Goal: Task Accomplishment & Management: Use online tool/utility

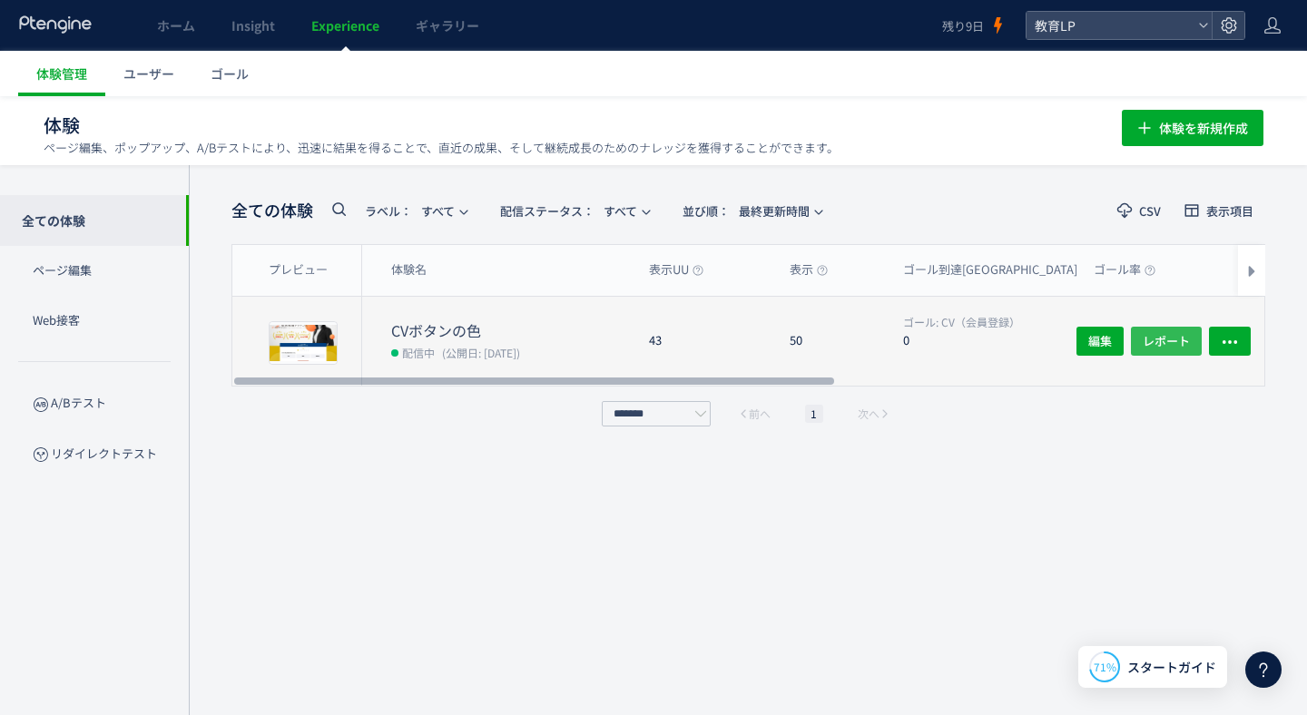
click at [1157, 343] on span "レポート" at bounding box center [1165, 341] width 47 height 29
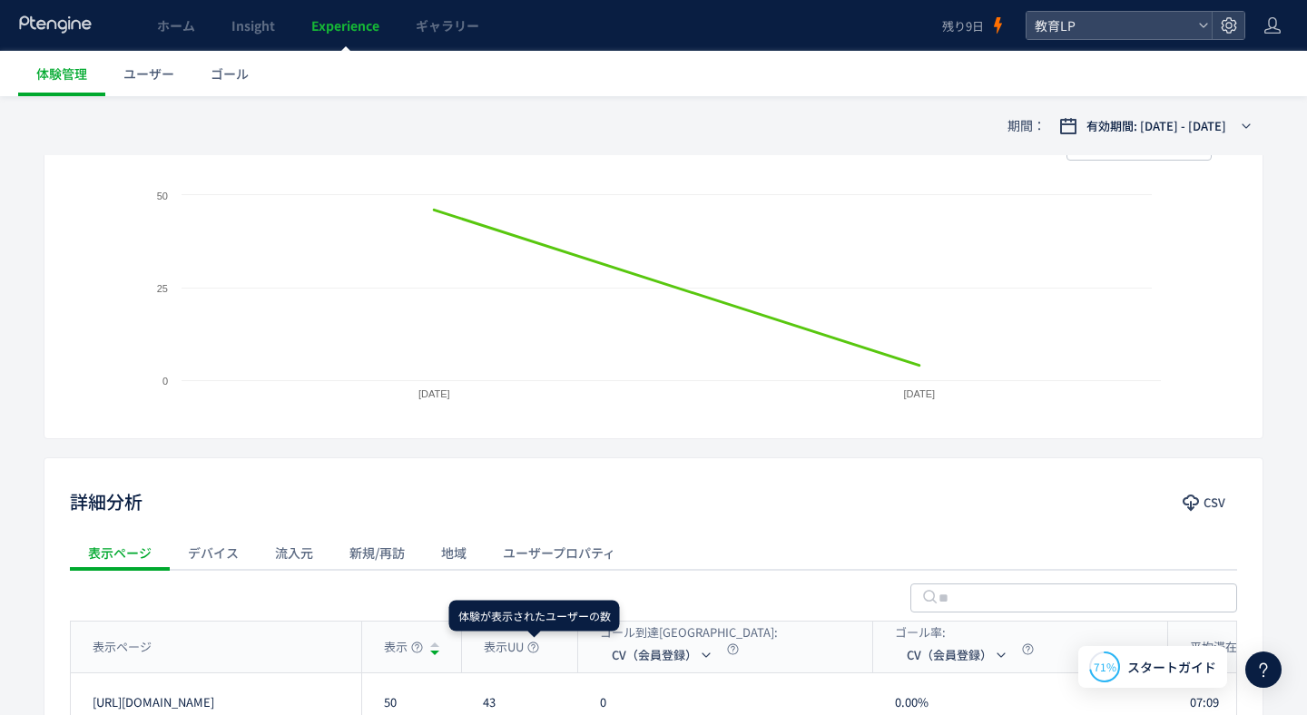
scroll to position [504, 0]
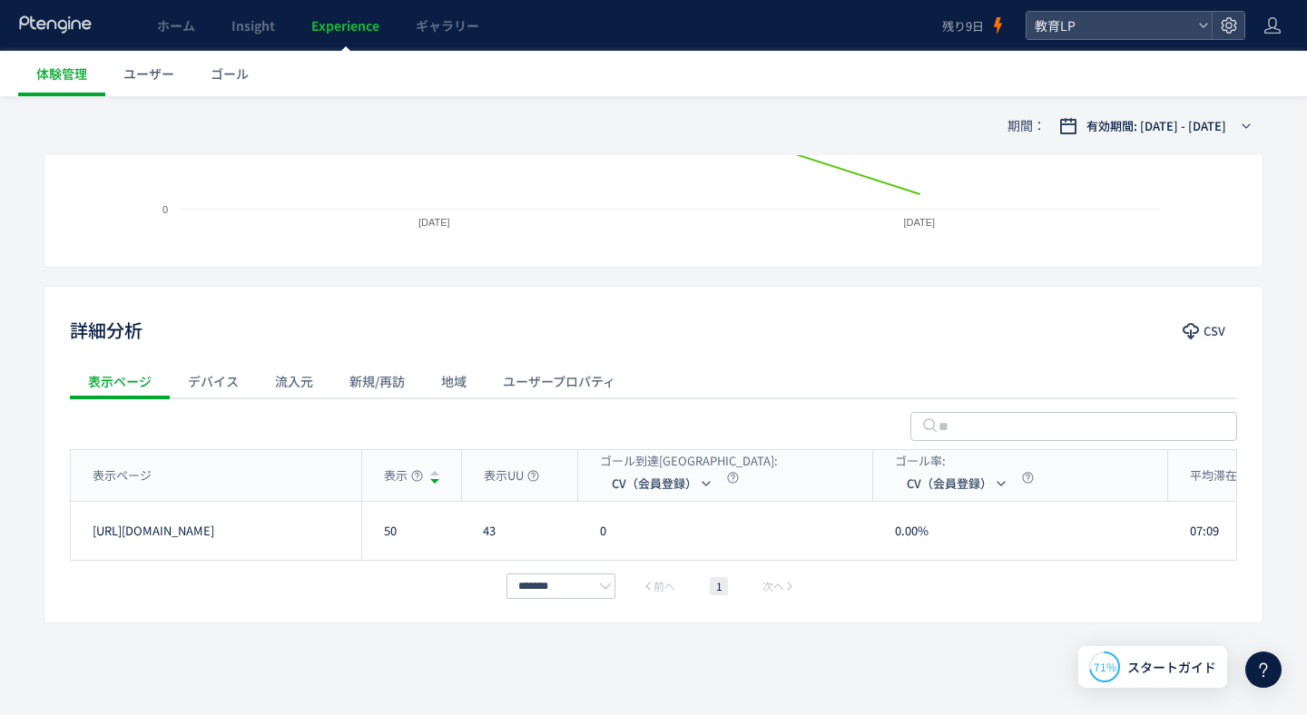
click at [220, 371] on div "デバイス" at bounding box center [213, 381] width 87 height 36
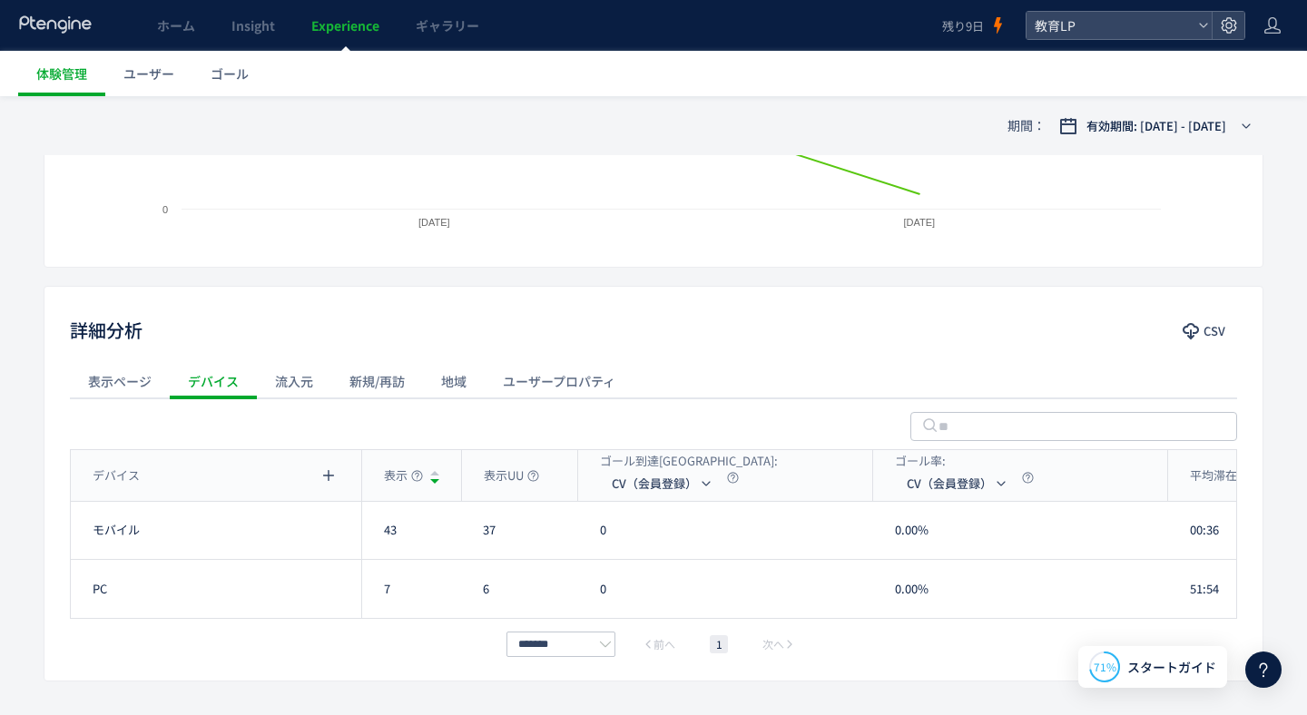
click at [297, 397] on div "流入元" at bounding box center [294, 381] width 74 height 36
click at [346, 381] on div "新規/再訪" at bounding box center [377, 381] width 92 height 36
click at [465, 386] on div "地域" at bounding box center [454, 381] width 62 height 36
click at [522, 384] on div "ユーザープロパティ" at bounding box center [559, 381] width 149 height 36
click at [132, 375] on div "表示ページ" at bounding box center [120, 381] width 100 height 36
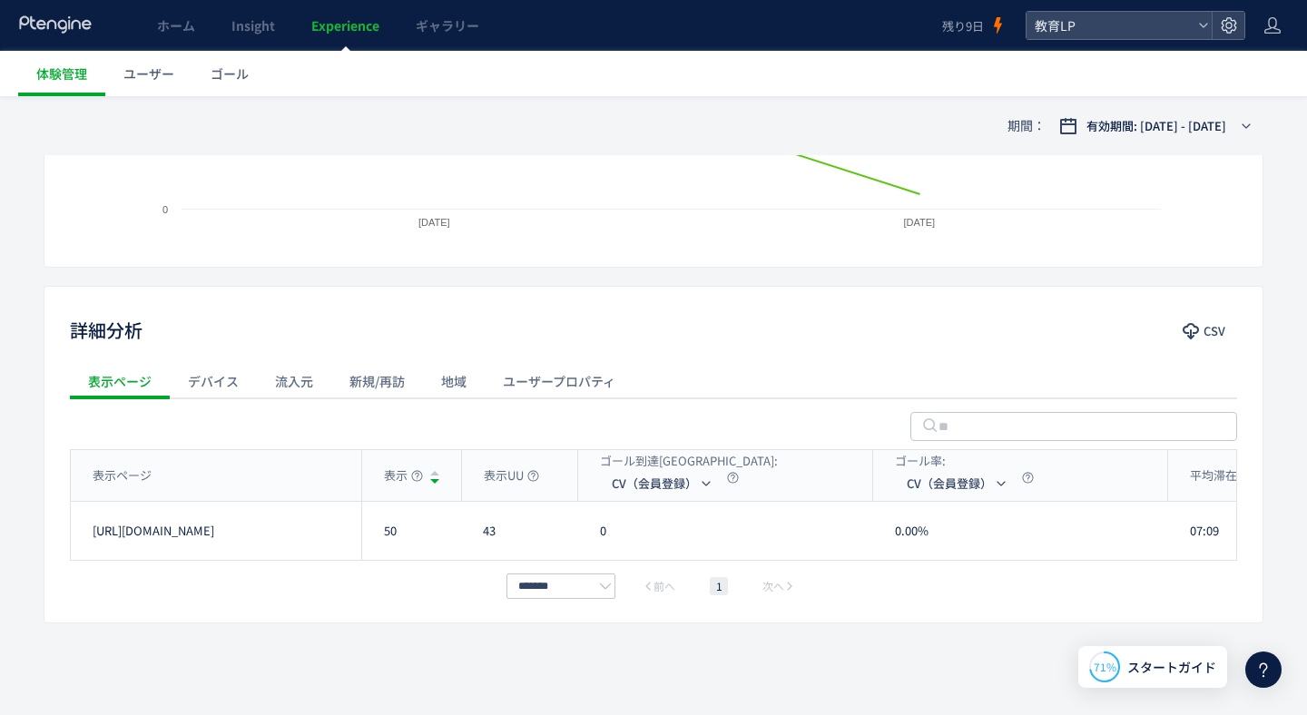
click at [209, 387] on div "デバイス" at bounding box center [213, 381] width 87 height 36
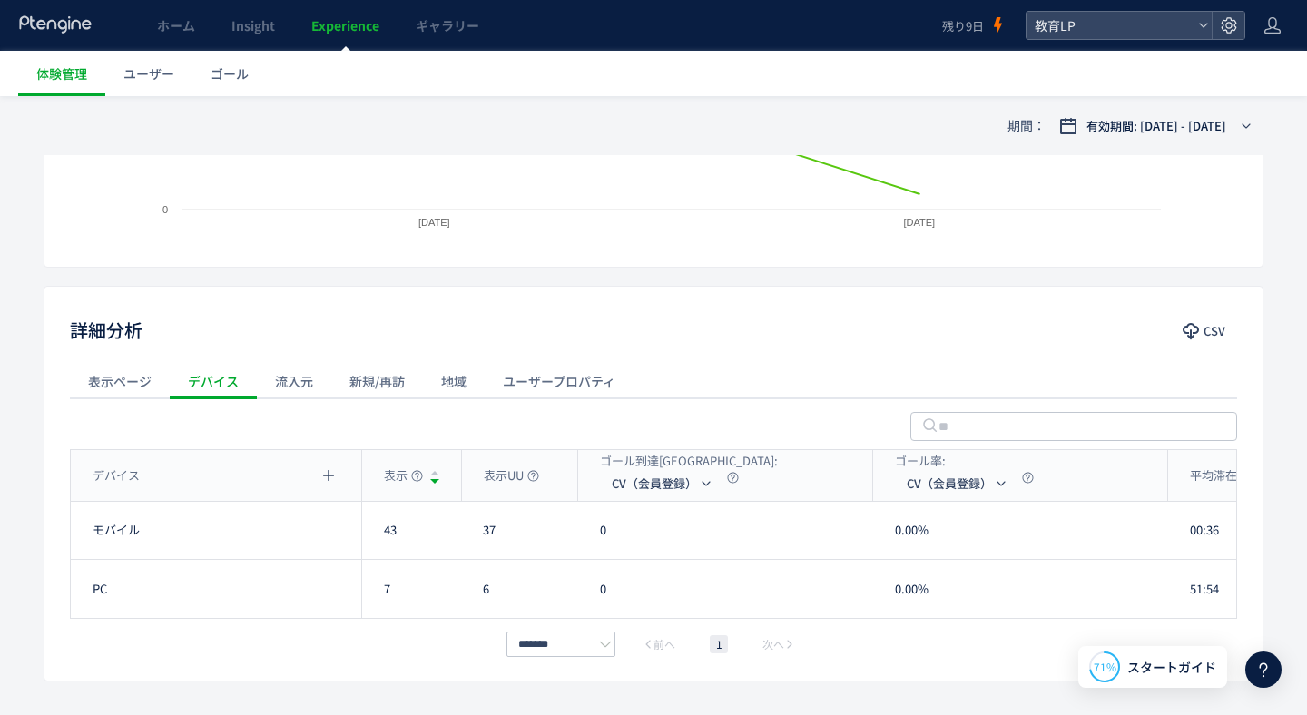
click at [539, 391] on div "ユーザープロパティ" at bounding box center [559, 381] width 149 height 36
click at [311, 310] on div "詳細分析 CSV 表示ページ デバイス 流入元 新規/再訪 地域 ユーザープロパティ ユーザープロパティ: country country 表示 表示UU ゴ…" at bounding box center [653, 484] width 1219 height 396
click at [145, 384] on div "表示ページ" at bounding box center [120, 381] width 100 height 36
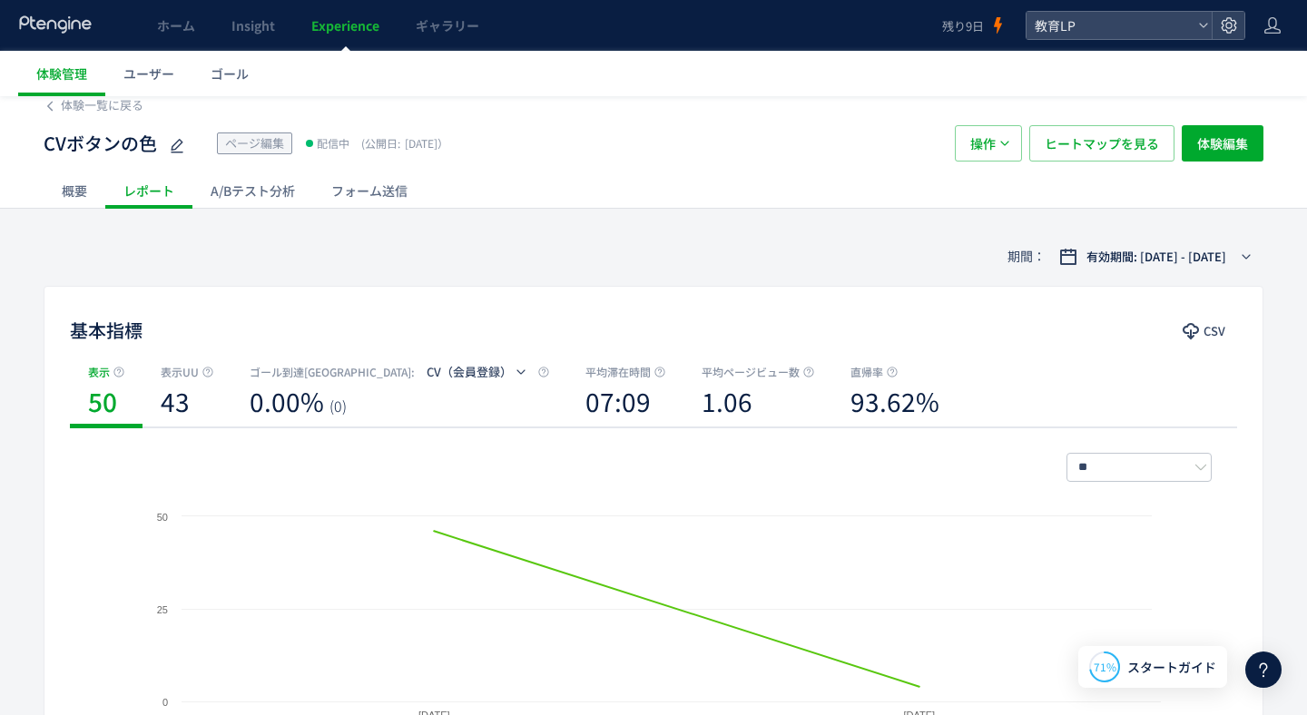
scroll to position [0, 0]
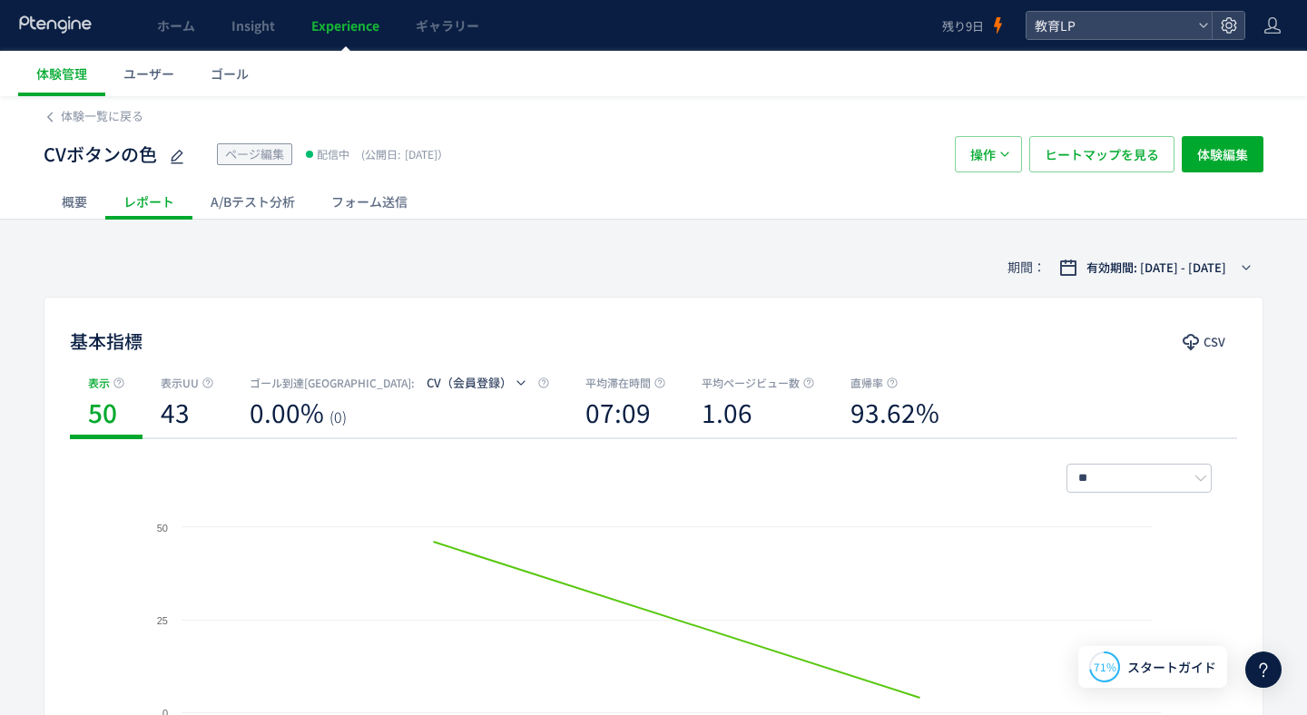
click at [265, 209] on div "A/Bテスト分析" at bounding box center [252, 201] width 121 height 36
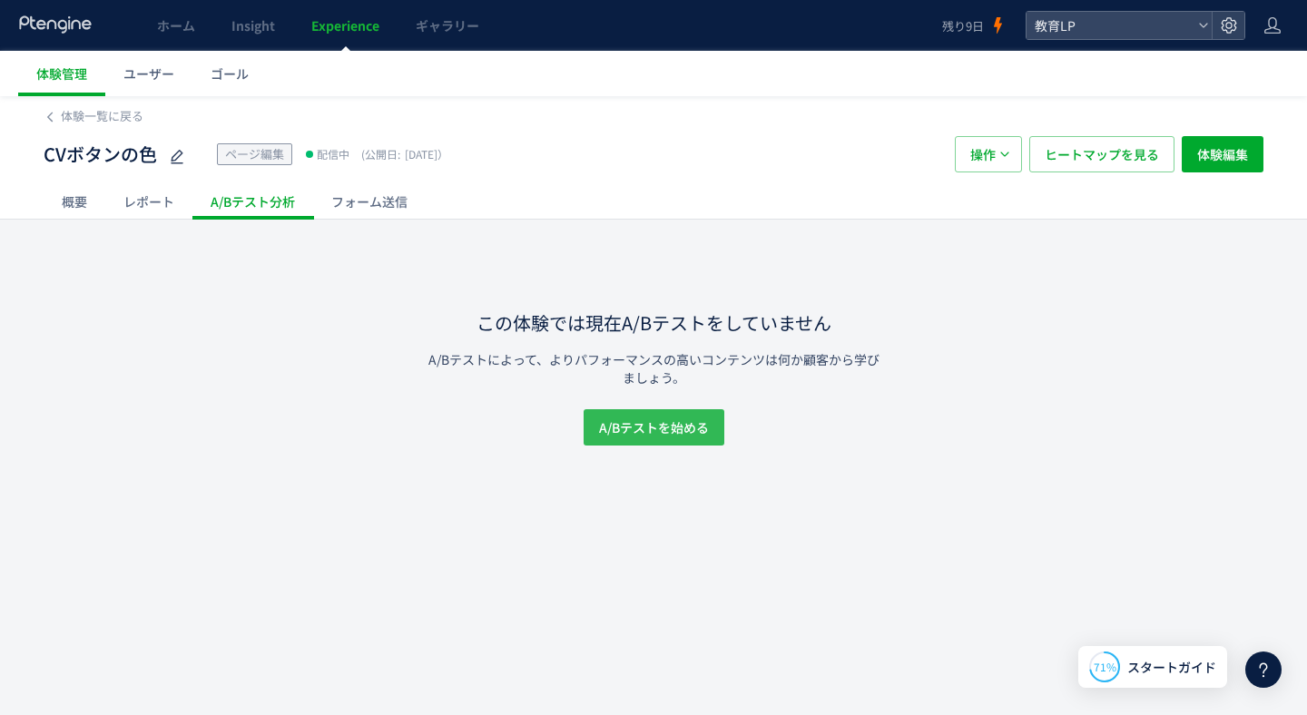
click at [646, 433] on span "A/Bテストを始める" at bounding box center [654, 427] width 110 height 36
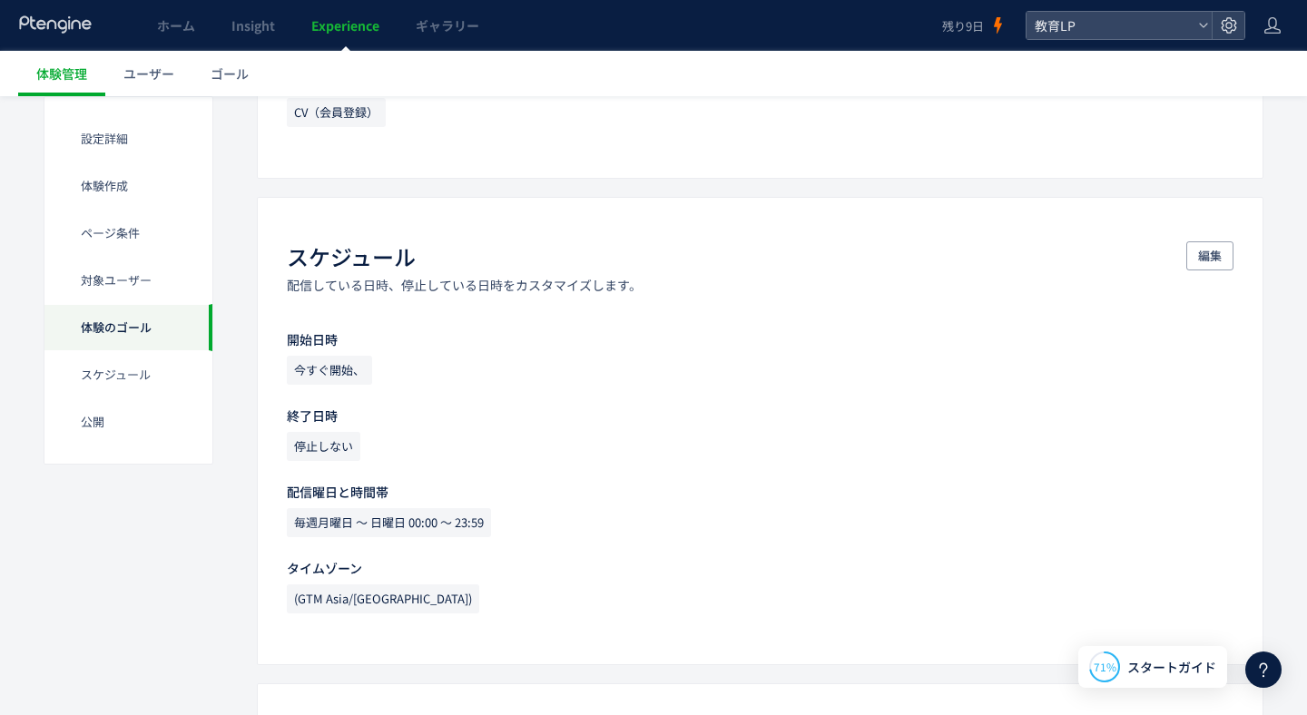
scroll to position [1715, 0]
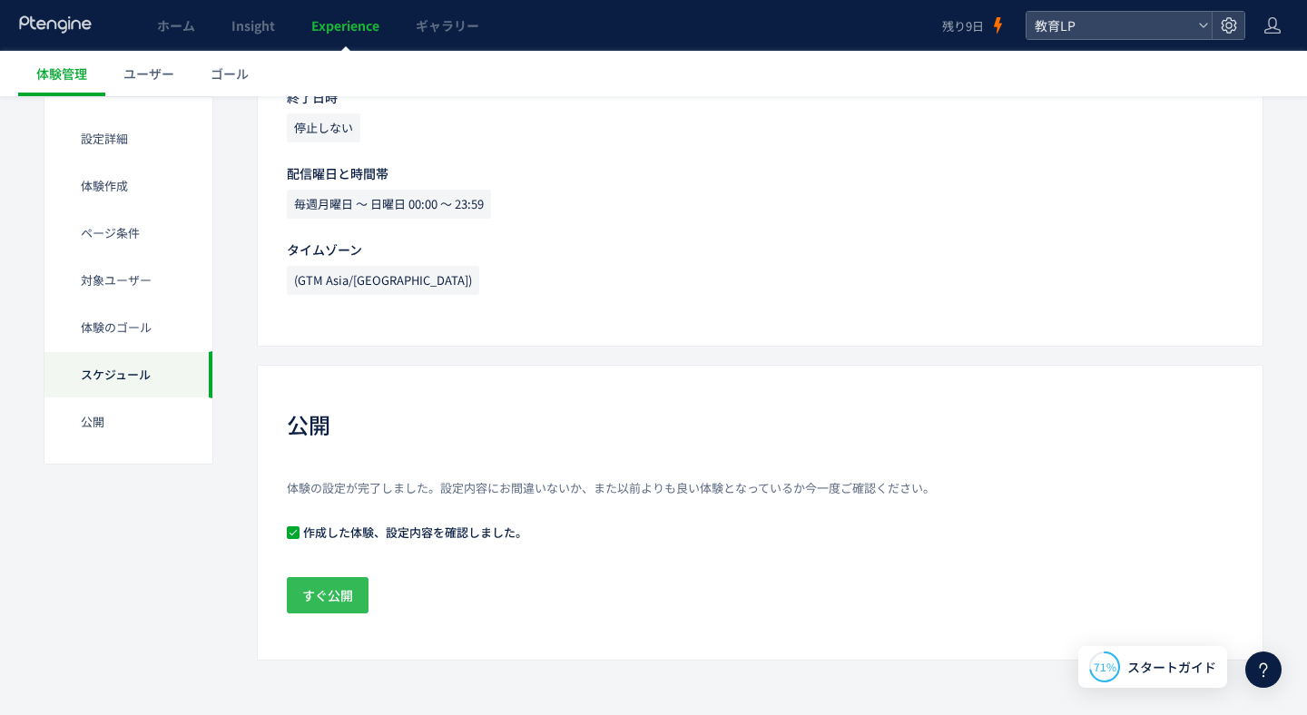
click at [328, 581] on span "すぐ公開" at bounding box center [327, 595] width 51 height 36
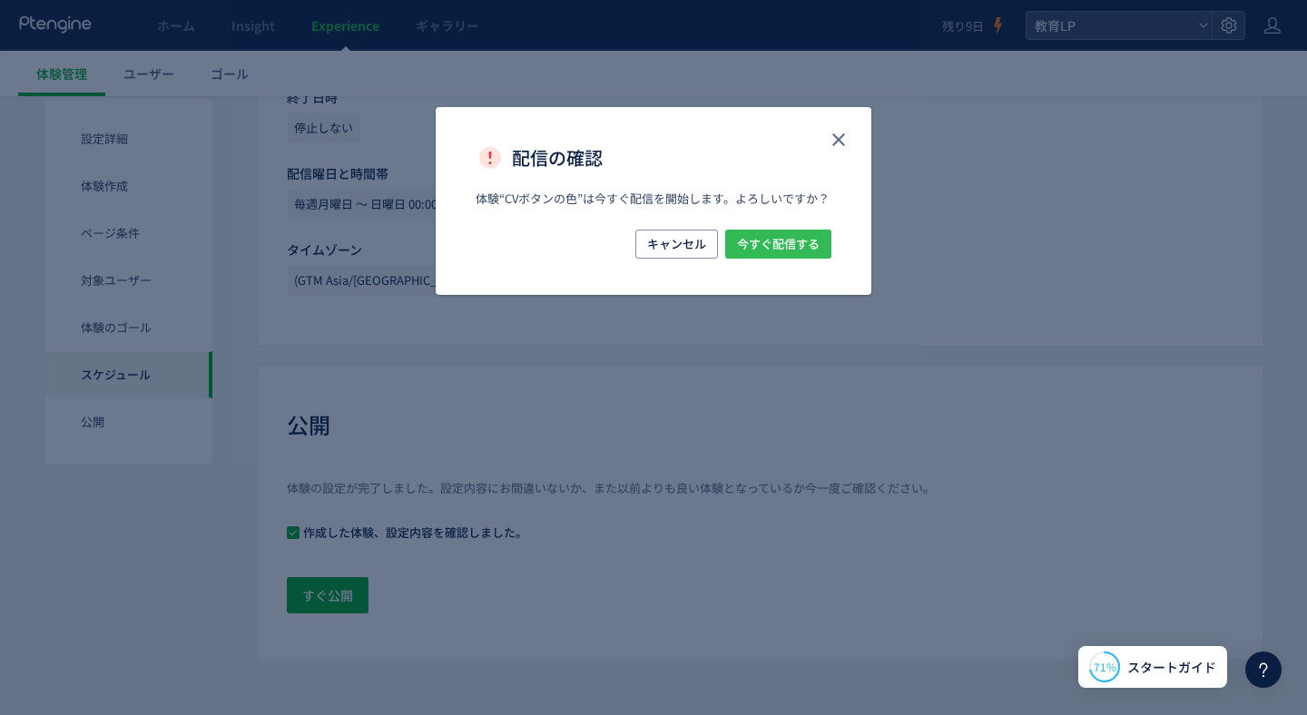
click at [778, 242] on span "今すぐ配信する" at bounding box center [778, 244] width 83 height 29
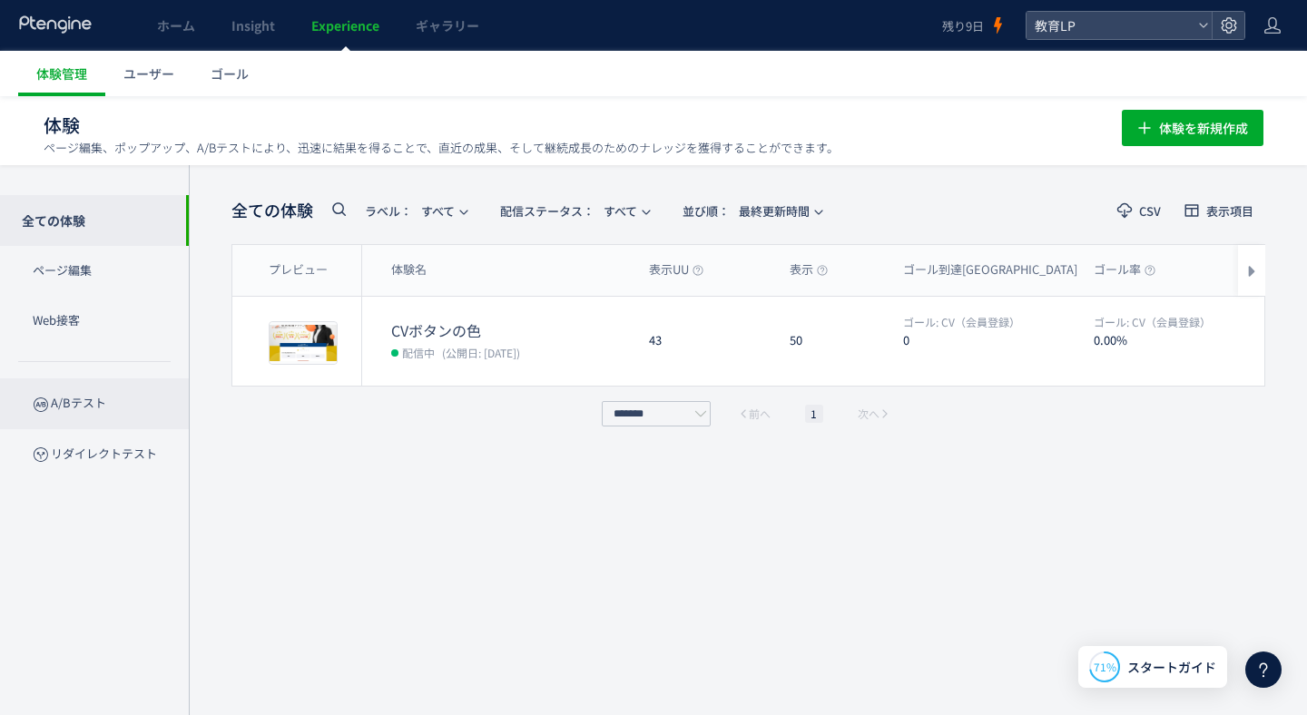
click at [91, 408] on p "A/Bテスト" at bounding box center [94, 403] width 189 height 50
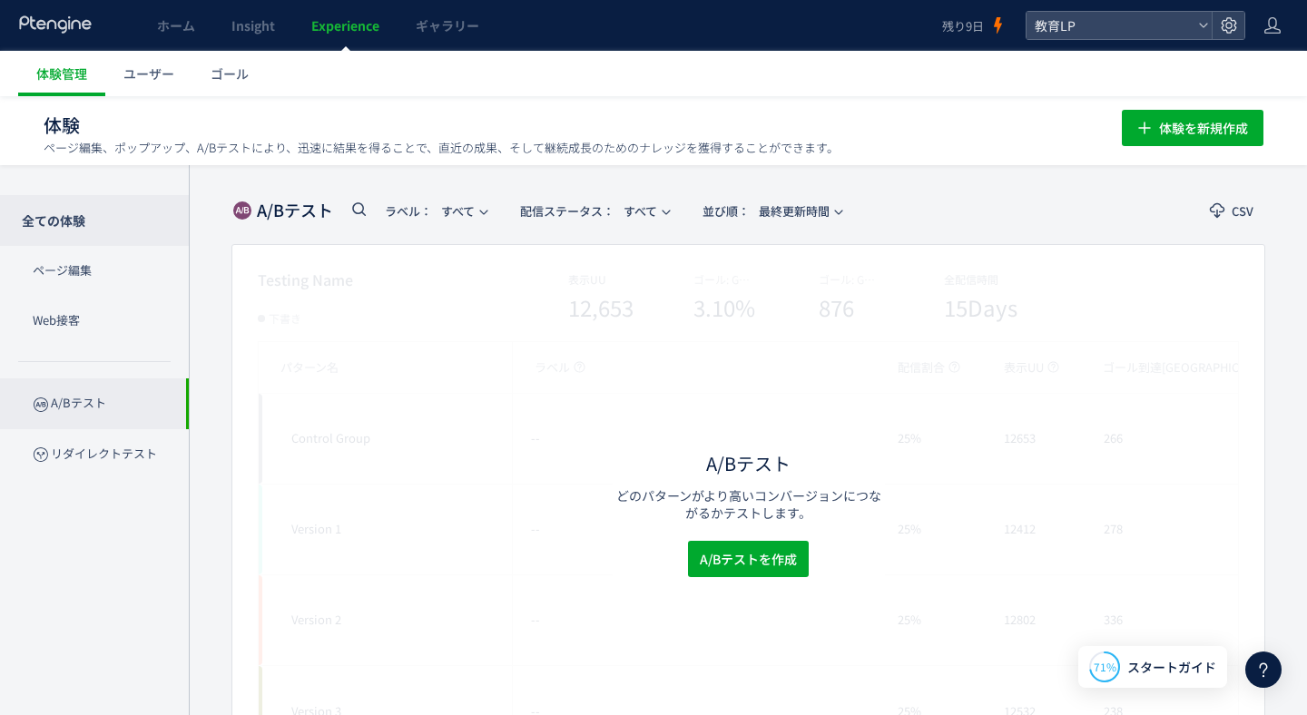
click at [84, 209] on p "全ての体験" at bounding box center [94, 220] width 189 height 51
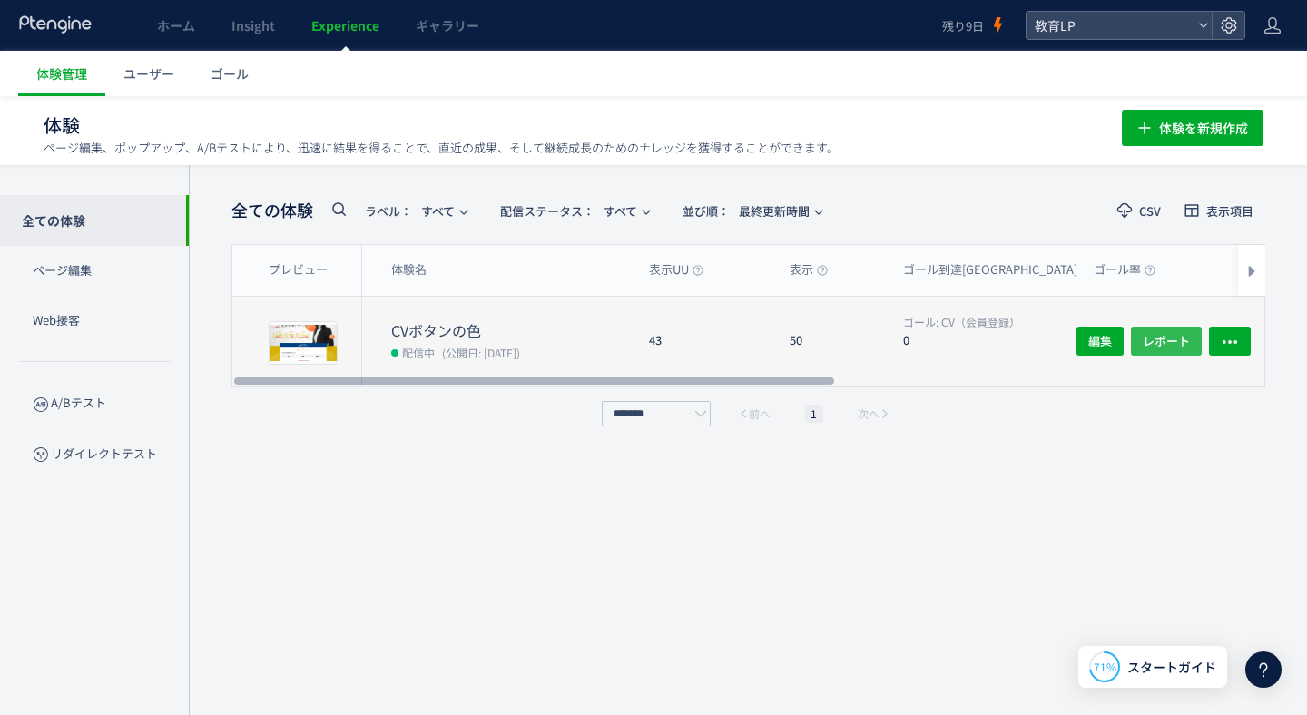
click at [1182, 336] on span "レポート" at bounding box center [1165, 341] width 47 height 29
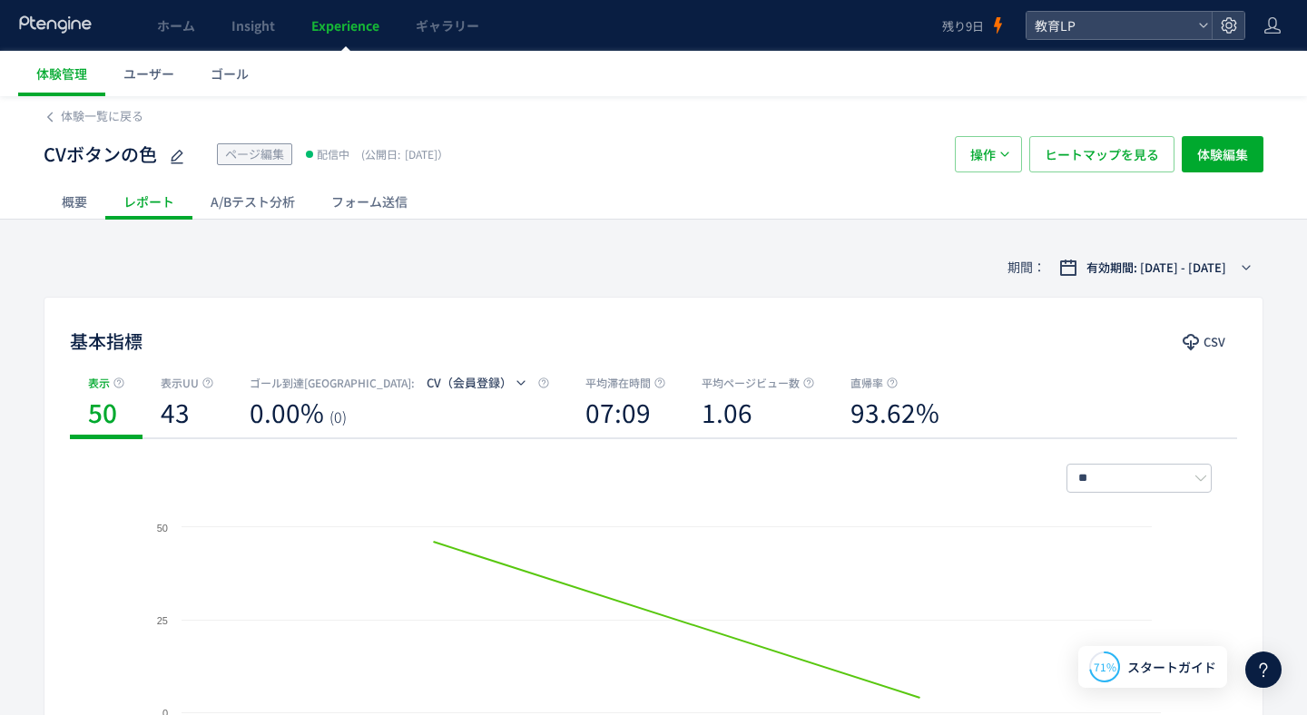
click at [245, 200] on div "A/Bテスト分析" at bounding box center [252, 201] width 121 height 36
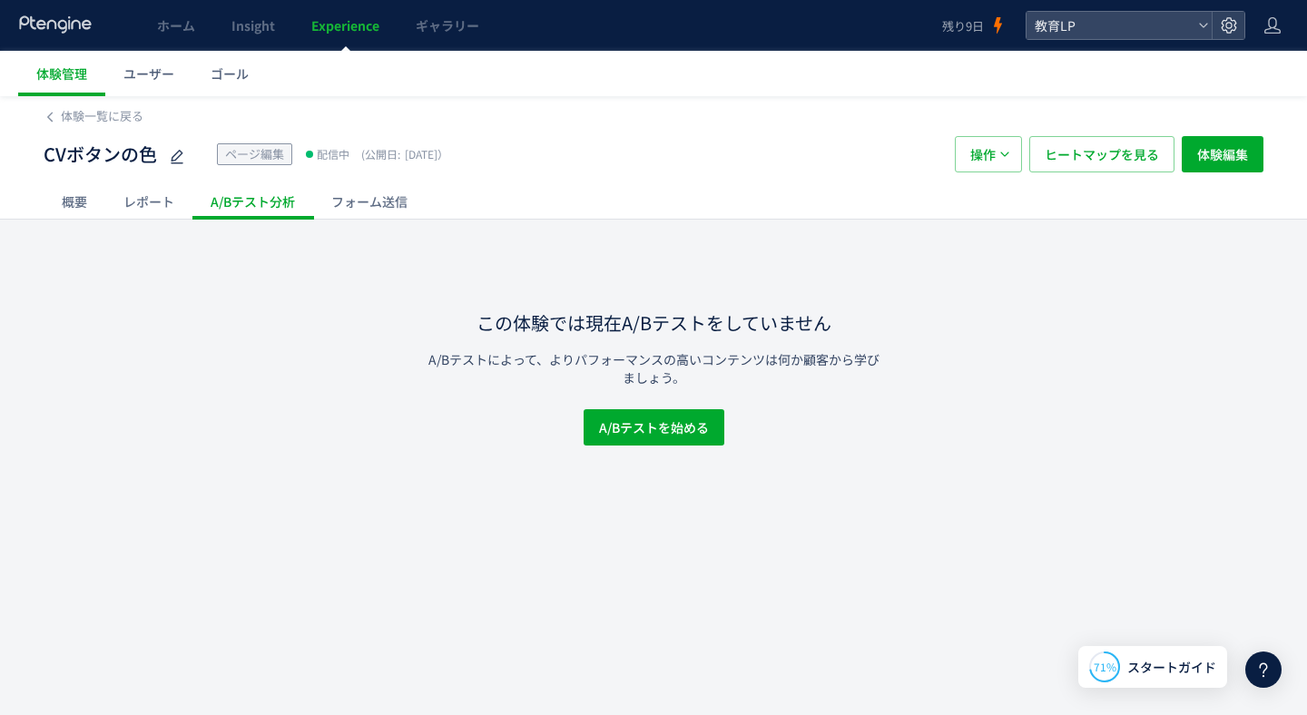
click at [121, 206] on div "レポート" at bounding box center [148, 201] width 87 height 36
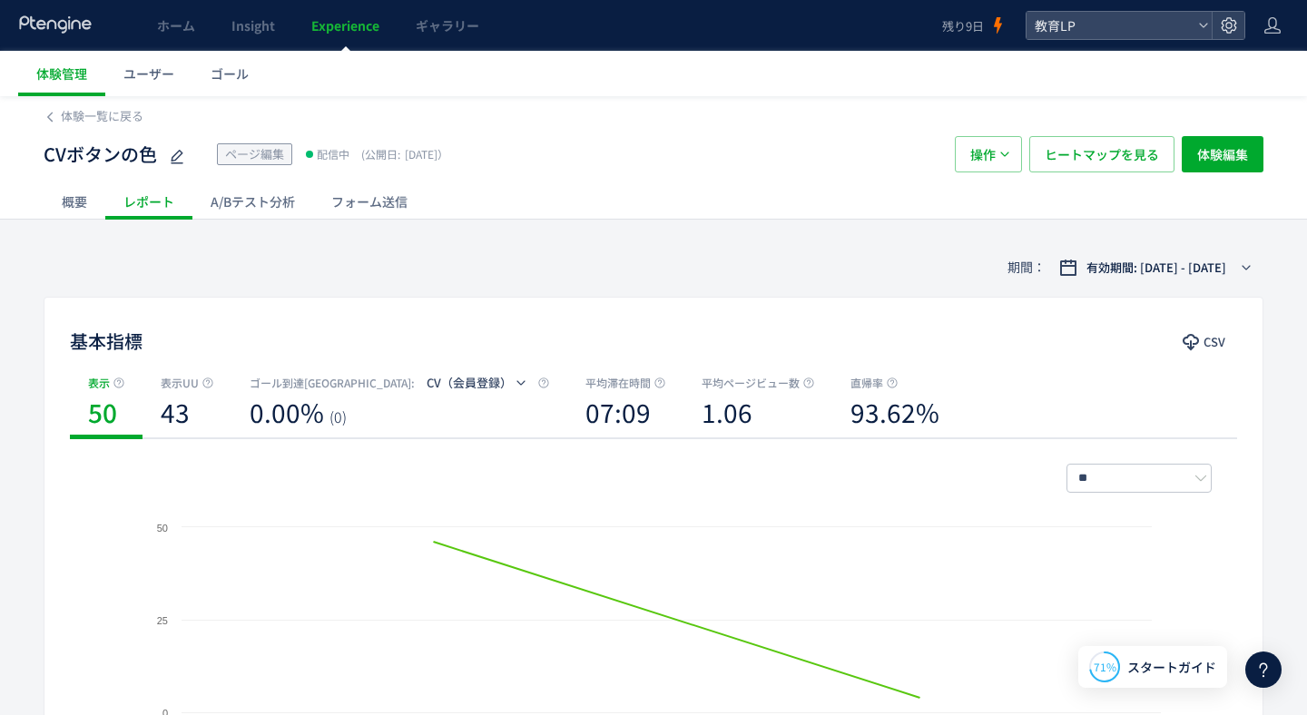
click at [245, 205] on div "A/Bテスト分析" at bounding box center [252, 201] width 121 height 36
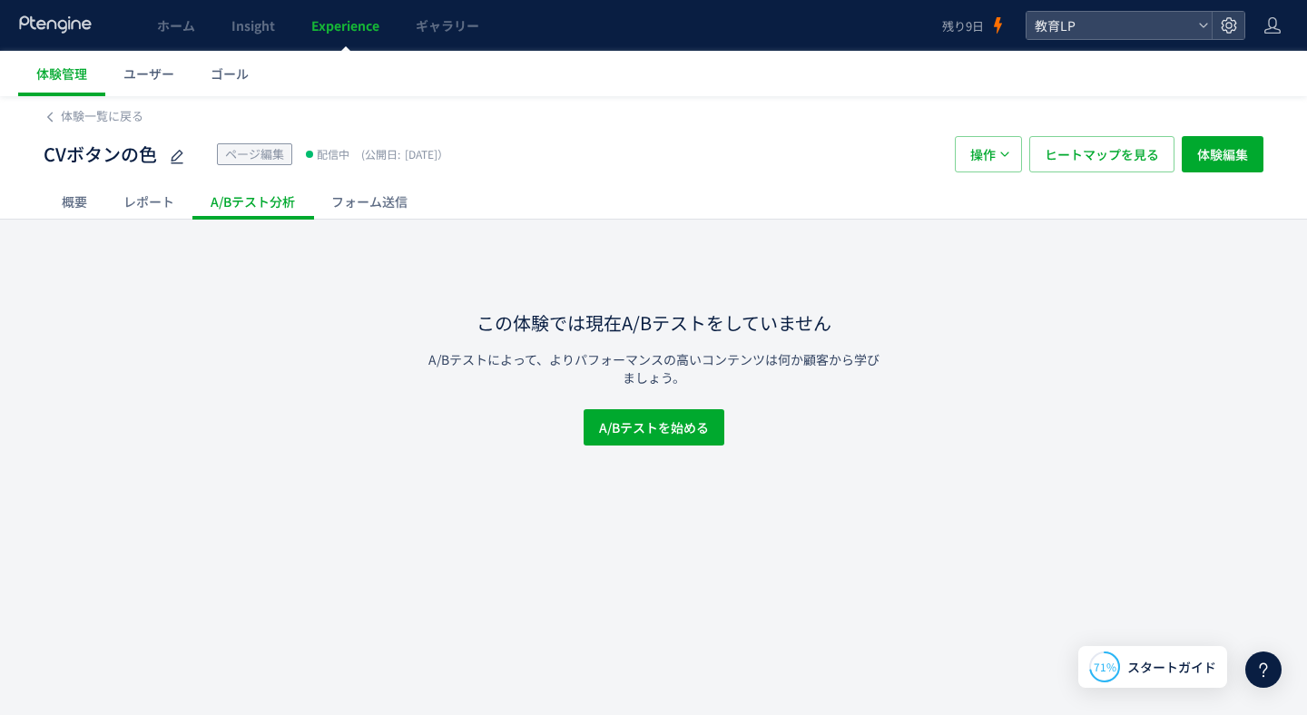
click at [1271, 668] on icon at bounding box center [1263, 670] width 22 height 22
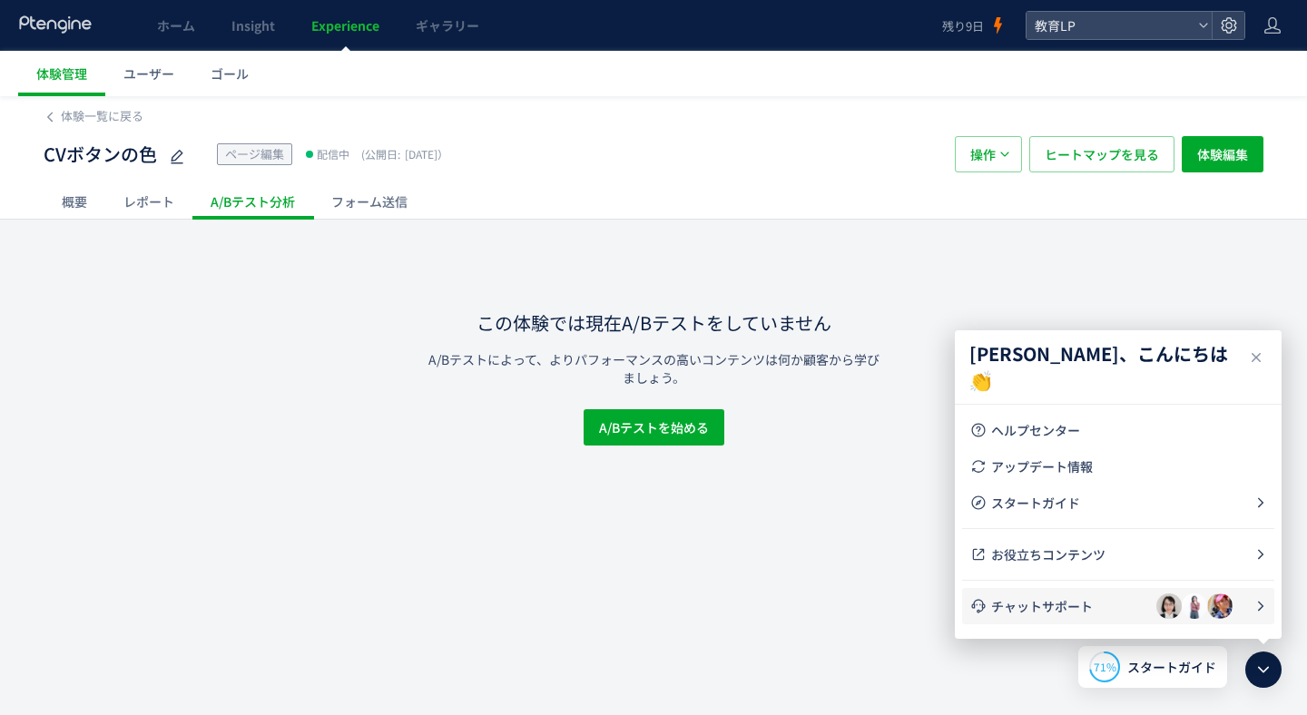
click at [1031, 603] on span "チャットサポート" at bounding box center [1073, 606] width 165 height 18
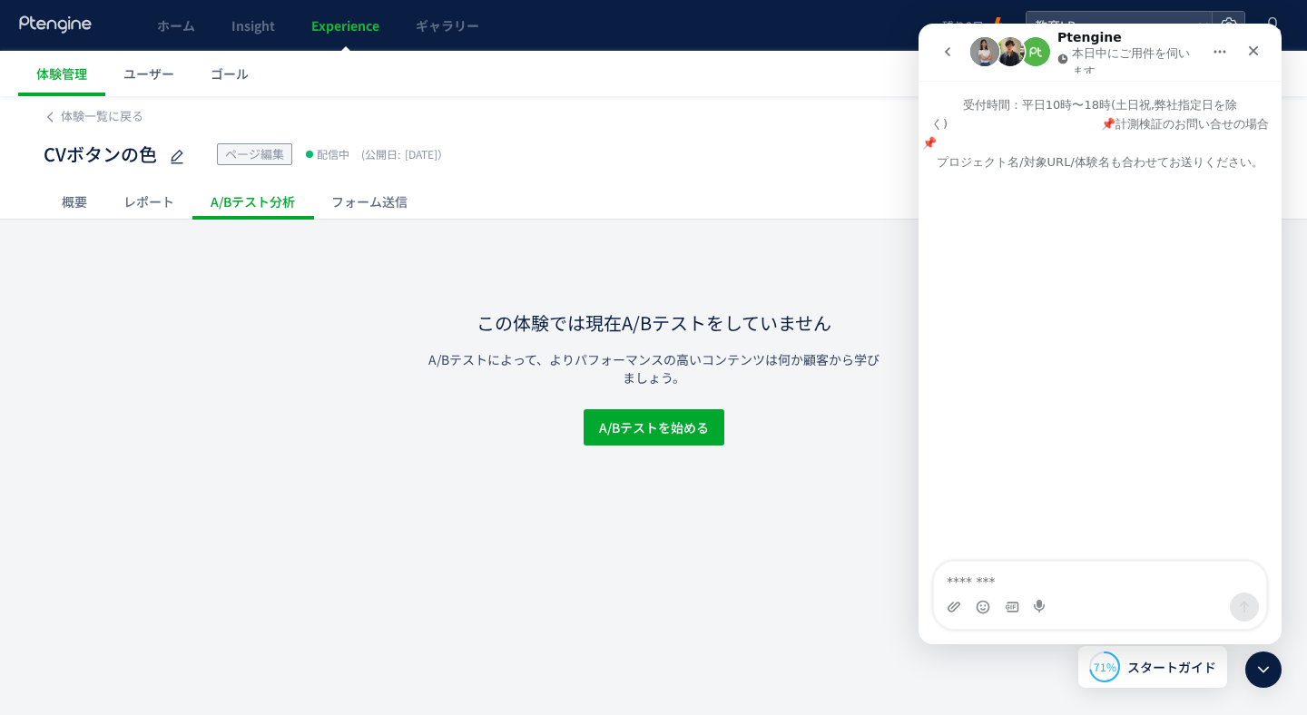
click at [931, 52] on button "go back" at bounding box center [947, 51] width 34 height 34
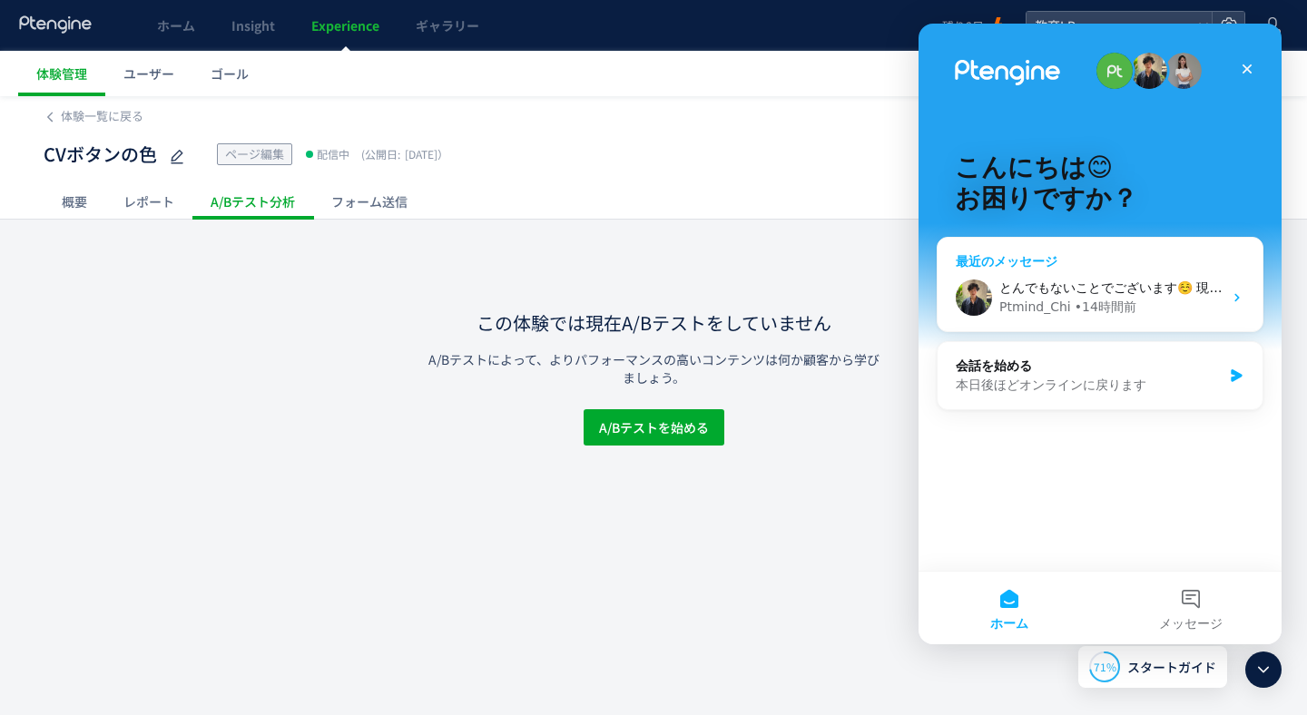
click at [1033, 259] on div "最近のメッセージ" at bounding box center [1099, 261] width 289 height 19
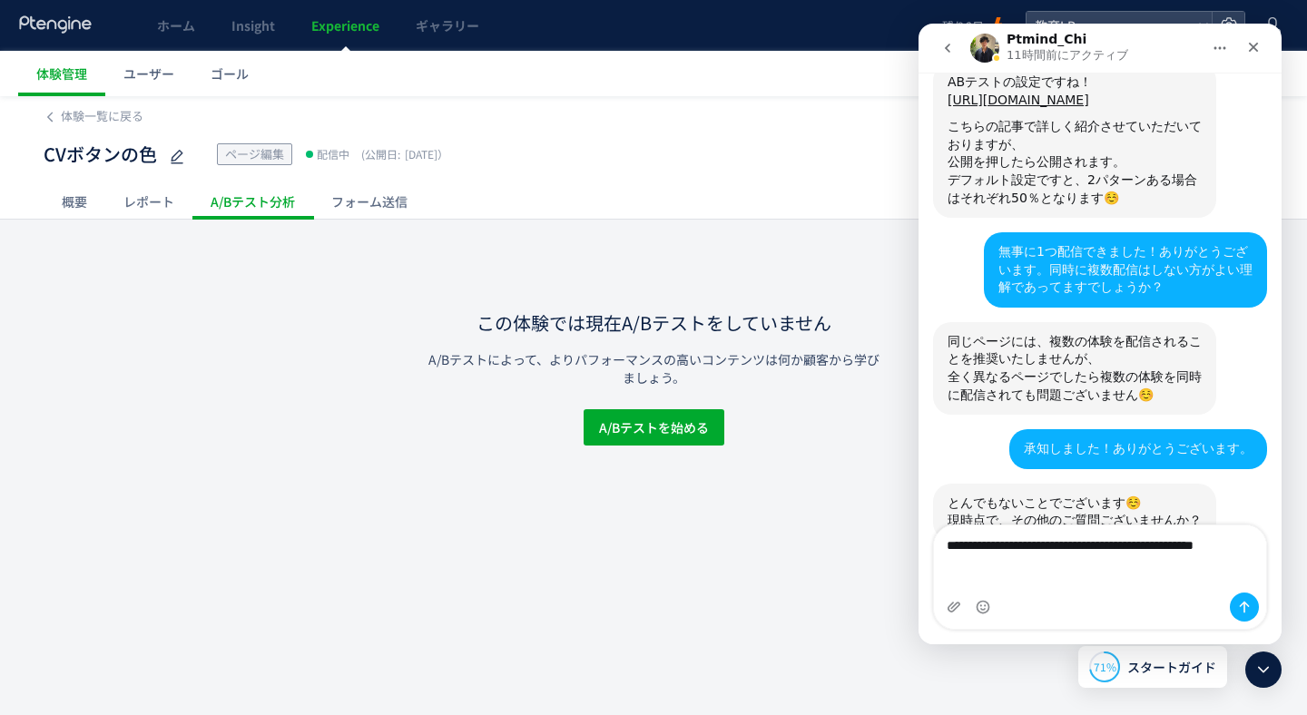
scroll to position [1203, 0]
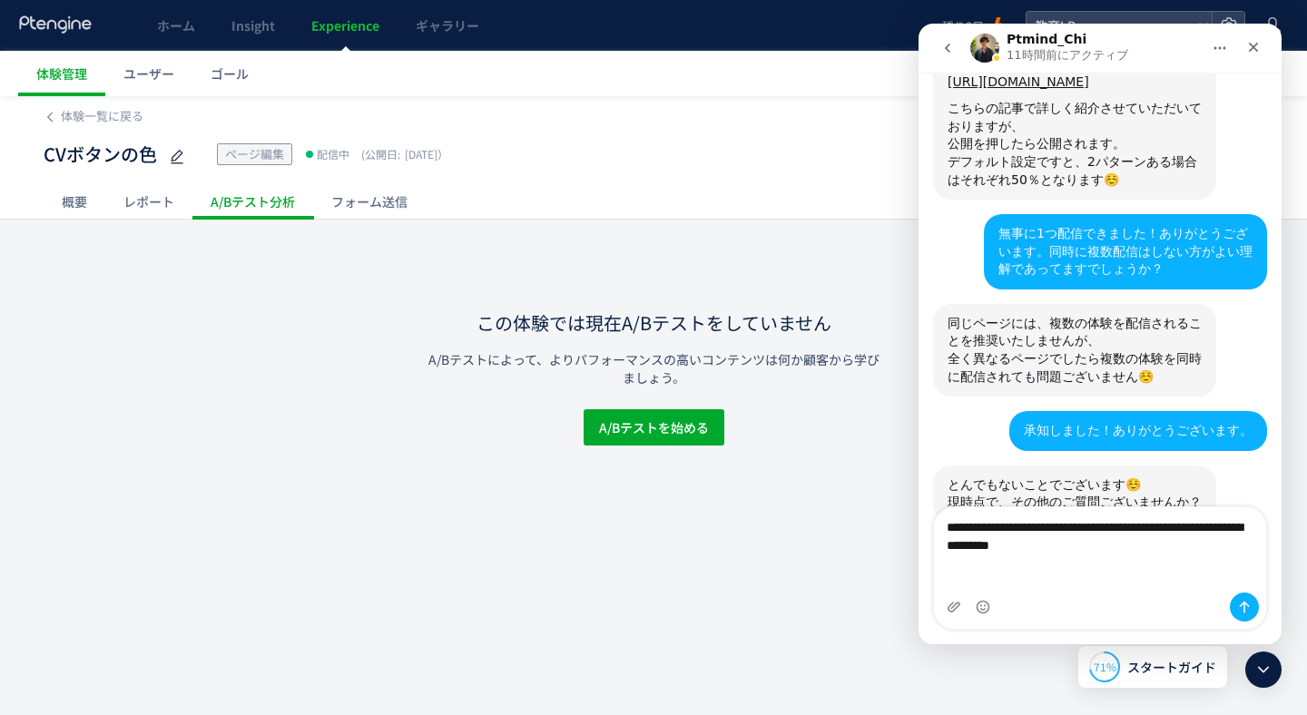
type textarea "**********"
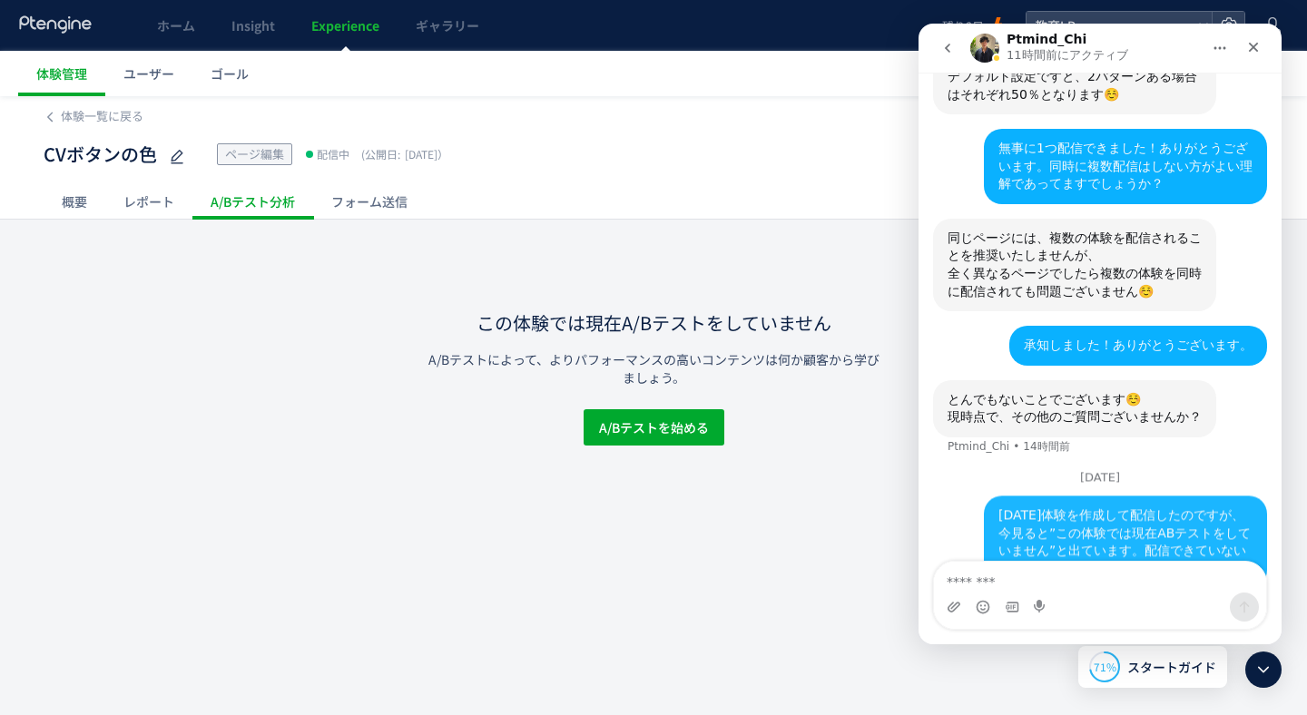
scroll to position [1323, 0]
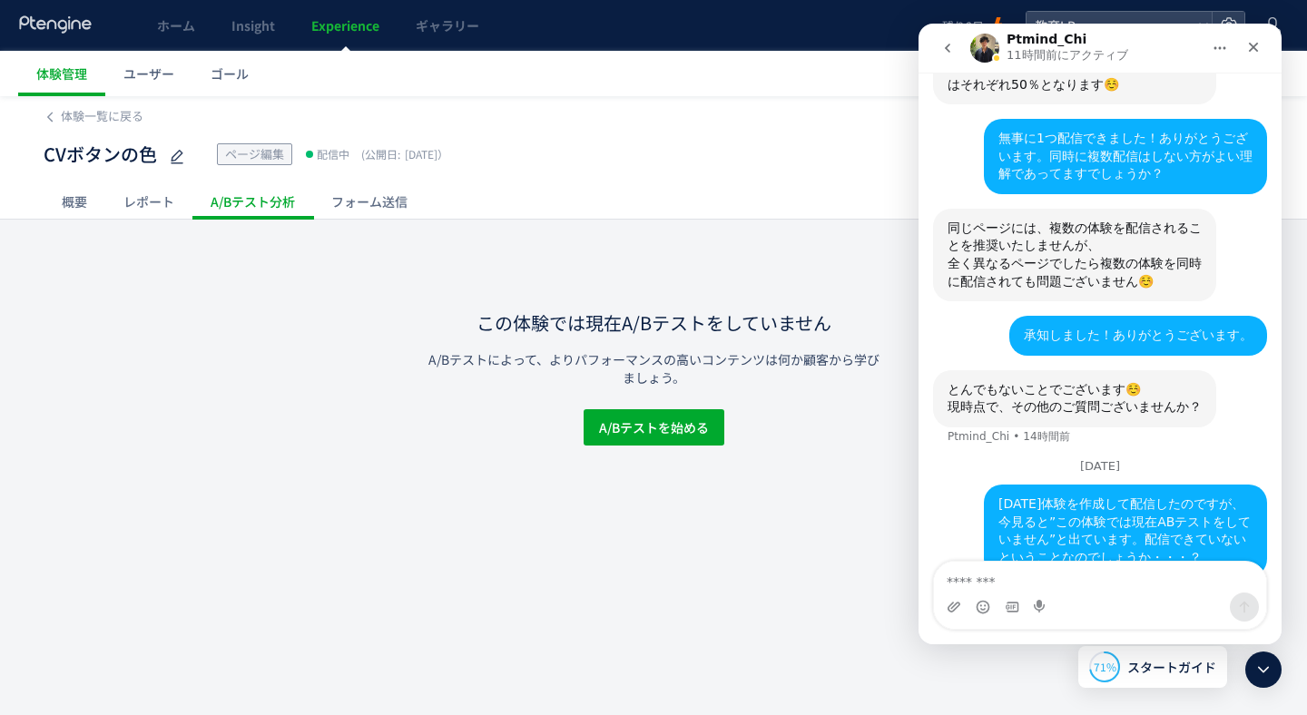
click at [604, 236] on div "この体験では現在A/Bテストをしていません A/Bテストによって、よりパフォーマンスの高いコンテンツは何か顧客から学びましょう。 A/Bテストを始める" at bounding box center [653, 333] width 454 height 226
click at [1256, 44] on icon "クローズ" at bounding box center [1253, 48] width 10 height 10
